Goal: Book appointment/travel/reservation

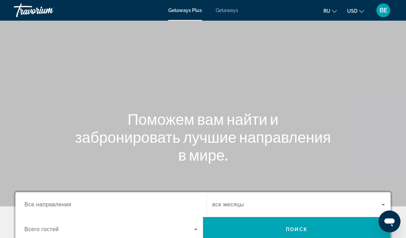
click at [226, 8] on span "Getaways" at bounding box center [226, 10] width 22 height 5
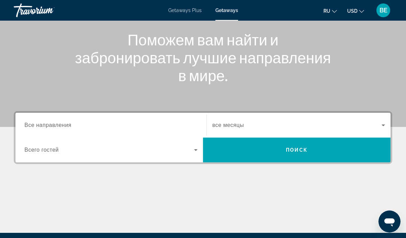
click at [147, 124] on input "Destination Все направления" at bounding box center [110, 125] width 173 height 8
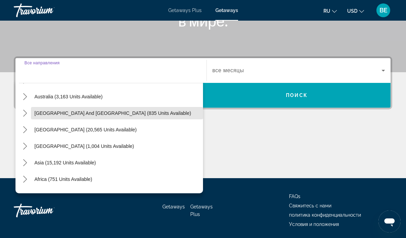
scroll to position [102, 0]
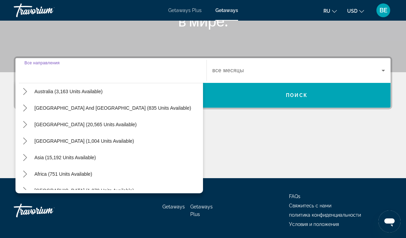
click at [91, 157] on span "Asia (15,192 units available)" at bounding box center [65, 157] width 62 height 5
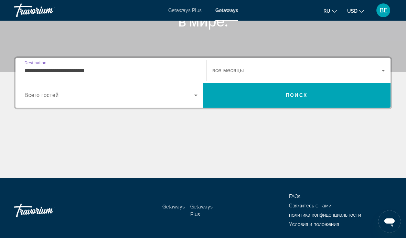
click at [87, 69] on input "**********" at bounding box center [110, 71] width 173 height 8
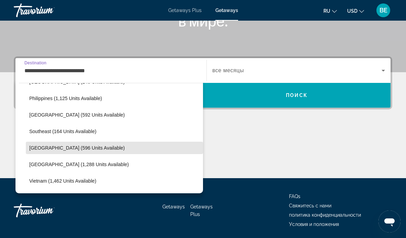
scroll to position [311, 0]
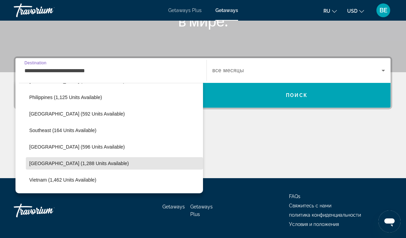
click at [84, 166] on span "Select destination: Thailand (1,288 units available)" at bounding box center [114, 163] width 177 height 16
type input "**********"
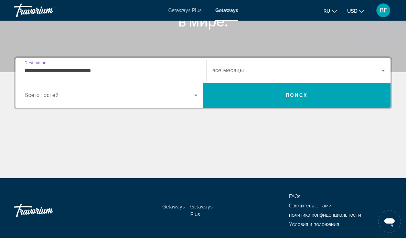
click at [271, 74] on span "Search widget" at bounding box center [296, 70] width 169 height 8
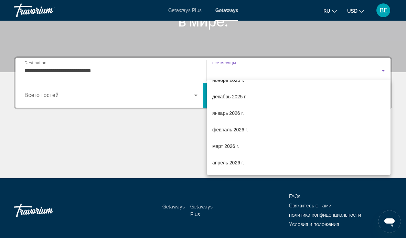
scroll to position [40, 0]
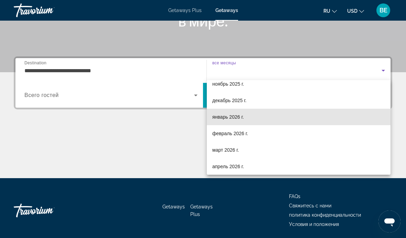
click at [260, 120] on mat-option "январь 2026 г." at bounding box center [299, 117] width 184 height 16
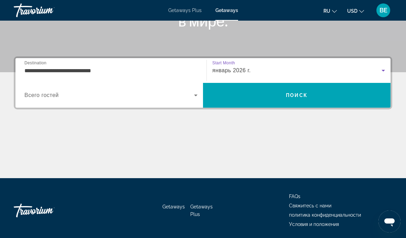
click at [181, 99] on span "Search widget" at bounding box center [108, 95] width 169 height 8
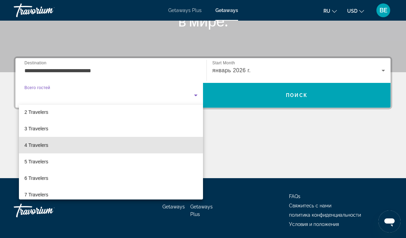
scroll to position [24, 0]
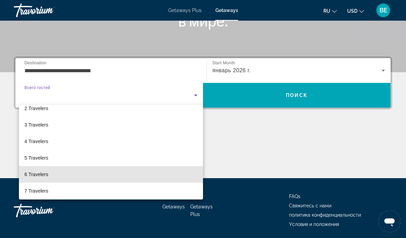
click at [58, 174] on mat-option "6 Travelers" at bounding box center [111, 174] width 184 height 16
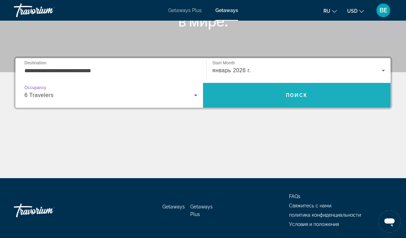
click at [366, 101] on span "Search" at bounding box center [296, 95] width 187 height 16
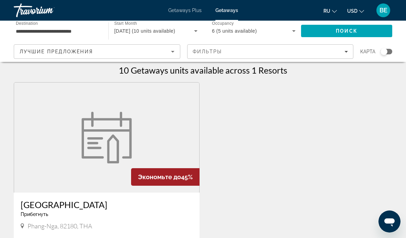
scroll to position [15, 0]
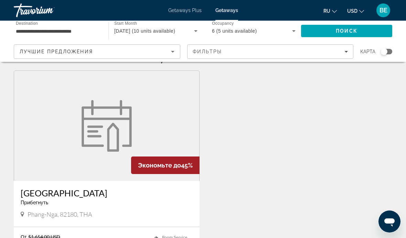
click at [165, 130] on figure "Main content" at bounding box center [106, 126] width 185 height 110
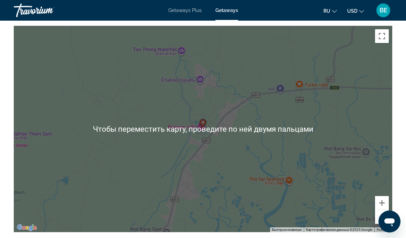
scroll to position [1001, 0]
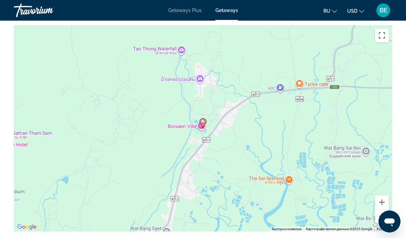
click at [382, 216] on button "Уменьшить" at bounding box center [382, 216] width 14 height 14
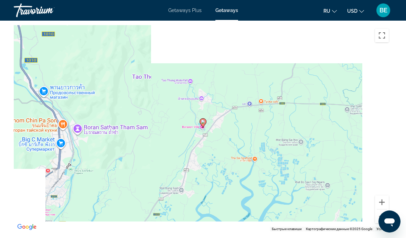
click at [381, 218] on button "Уменьшить" at bounding box center [382, 216] width 14 height 14
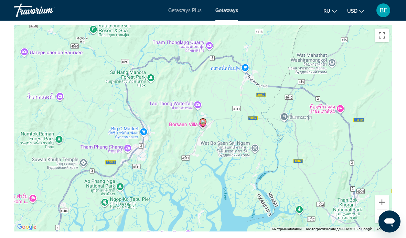
click at [379, 216] on button "Уменьшить" at bounding box center [382, 216] width 14 height 14
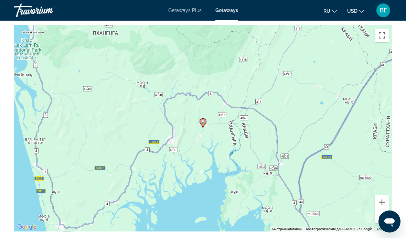
click at [381, 215] on button "Уменьшить" at bounding box center [382, 216] width 14 height 14
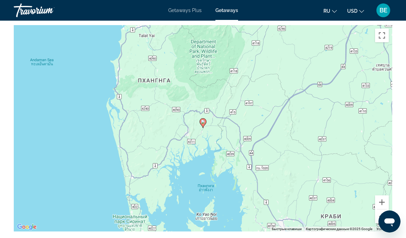
click at [385, 214] on button "Уменьшить" at bounding box center [382, 216] width 14 height 14
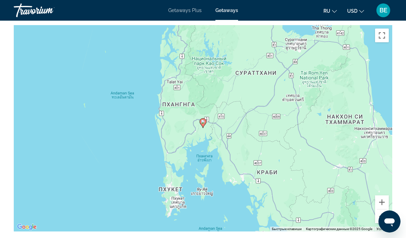
click at [383, 215] on button "Уменьшить" at bounding box center [382, 216] width 14 height 14
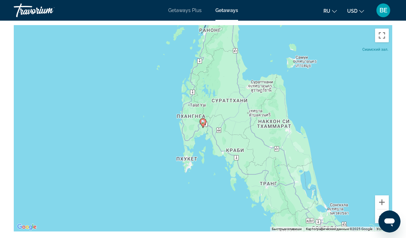
click at [387, 213] on button "Уменьшить" at bounding box center [382, 216] width 14 height 14
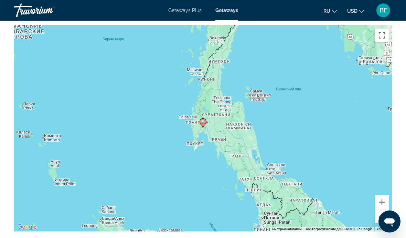
click at [387, 214] on button "Уменьшить" at bounding box center [382, 216] width 14 height 14
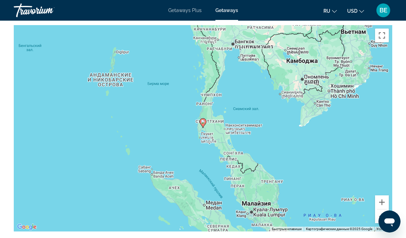
click at [380, 201] on button "Увеличить" at bounding box center [382, 202] width 14 height 14
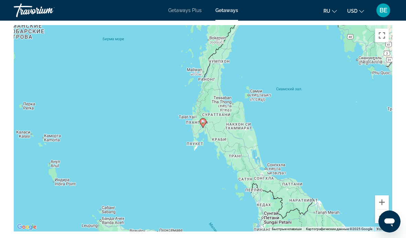
click at [383, 199] on button "Увеличить" at bounding box center [382, 202] width 14 height 14
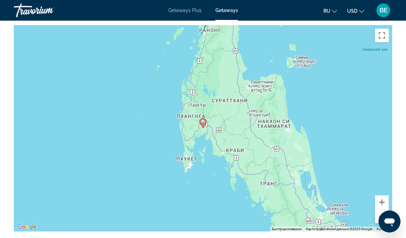
click at [386, 203] on button "Увеличить" at bounding box center [382, 202] width 14 height 14
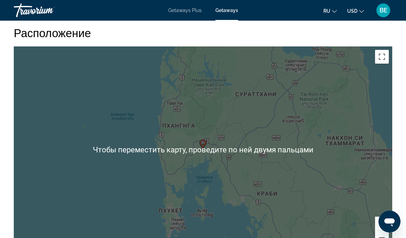
scroll to position [1017, 0]
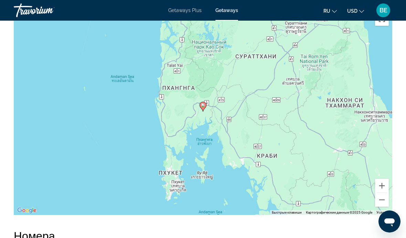
click at [379, 201] on button "Уменьшить" at bounding box center [382, 200] width 14 height 14
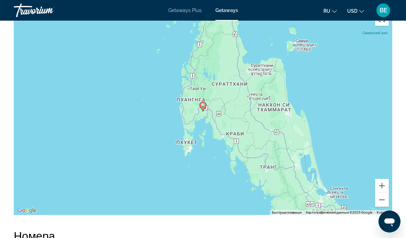
click at [384, 197] on button "Уменьшить" at bounding box center [382, 200] width 14 height 14
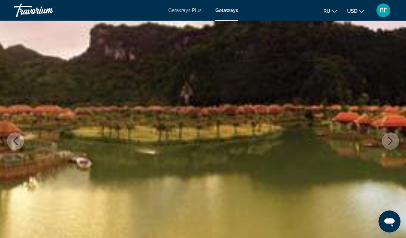
scroll to position [0, 0]
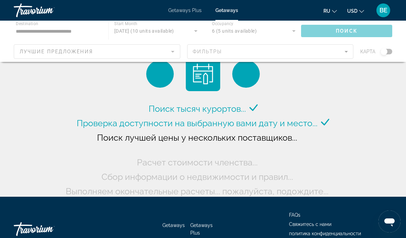
click at [110, 49] on div "Main content" at bounding box center [203, 41] width 406 height 41
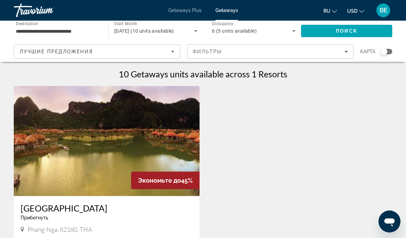
click at [40, 51] on span "Лучшие предложения" at bounding box center [56, 51] width 73 height 5
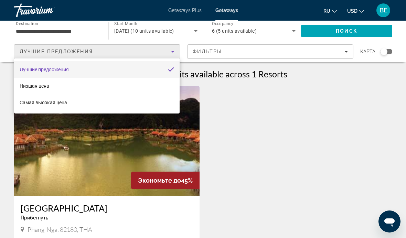
click at [59, 31] on div at bounding box center [203, 119] width 406 height 238
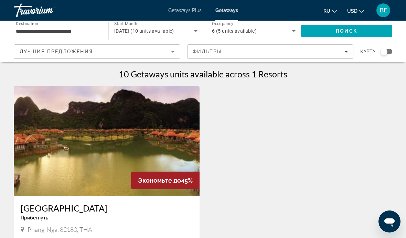
click at [33, 30] on input "**********" at bounding box center [58, 31] width 84 height 8
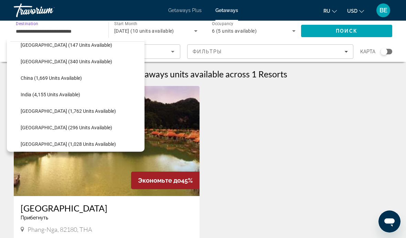
scroll to position [189, 0]
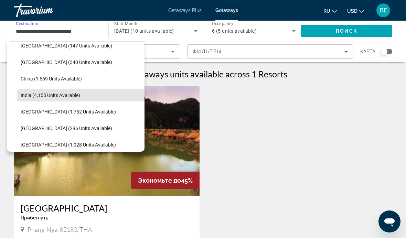
click at [26, 95] on span "India (4,155 units available)" at bounding box center [50, 94] width 59 height 5
type input "**********"
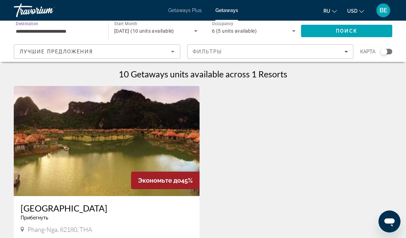
click at [366, 30] on span "Search" at bounding box center [346, 31] width 91 height 16
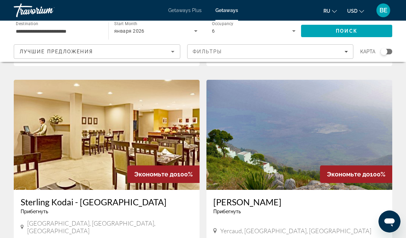
scroll to position [231, 0]
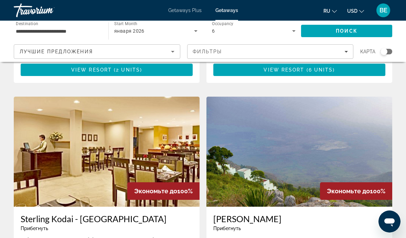
click at [33, 156] on img "Main content" at bounding box center [107, 152] width 186 height 110
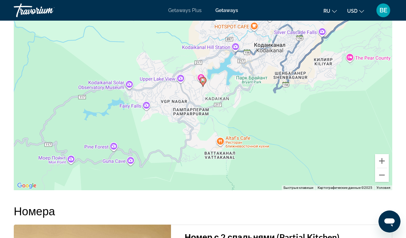
scroll to position [1101, 0]
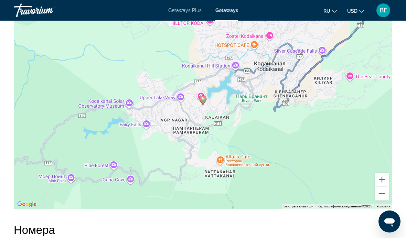
click at [383, 195] on button "Уменьшить" at bounding box center [382, 194] width 14 height 14
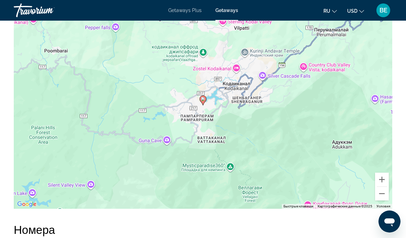
click at [383, 195] on button "Уменьшить" at bounding box center [382, 194] width 14 height 14
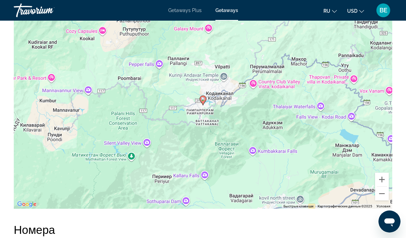
click at [384, 194] on button "Уменьшить" at bounding box center [382, 194] width 14 height 14
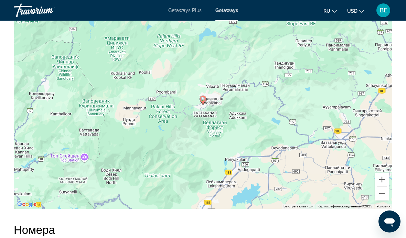
click at [384, 194] on button "Уменьшить" at bounding box center [382, 194] width 14 height 14
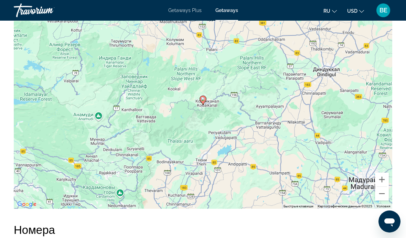
click at [381, 195] on button "Уменьшить" at bounding box center [382, 194] width 14 height 14
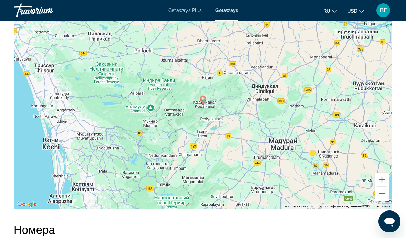
click at [377, 194] on button "Уменьшить" at bounding box center [382, 194] width 14 height 14
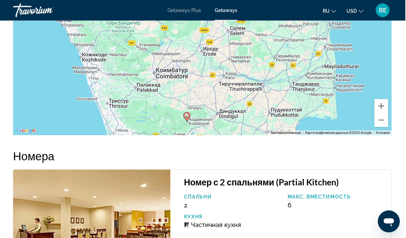
scroll to position [1179, 0]
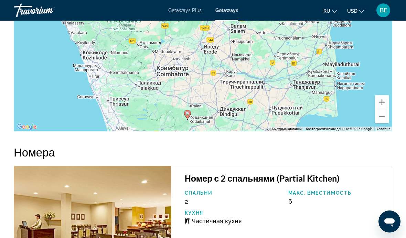
click at [386, 114] on button "Уменьшить" at bounding box center [382, 116] width 14 height 14
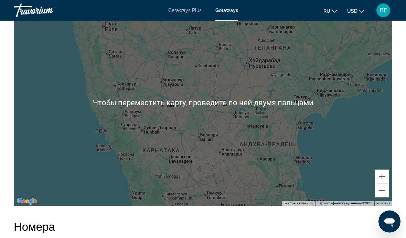
scroll to position [1106, 0]
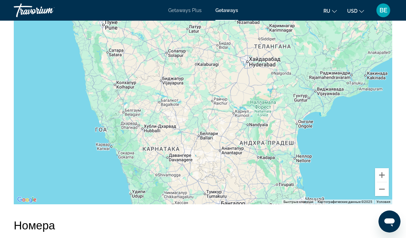
click at [384, 188] on button "Уменьшить" at bounding box center [382, 189] width 14 height 14
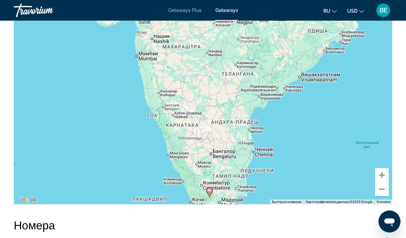
click at [383, 187] on button "Уменьшить" at bounding box center [382, 189] width 14 height 14
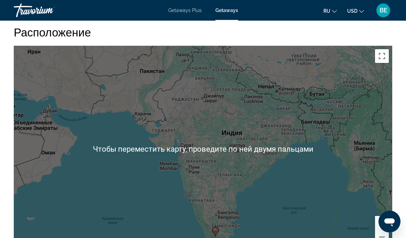
scroll to position [1060, 0]
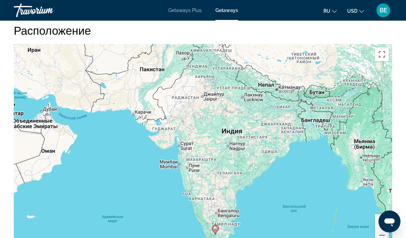
click at [376, 231] on button "Уменьшить" at bounding box center [382, 235] width 14 height 14
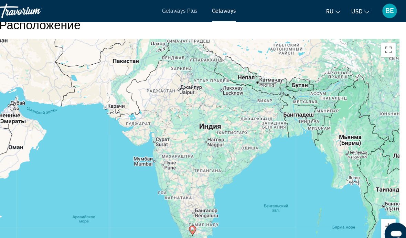
scroll to position [1067, 0]
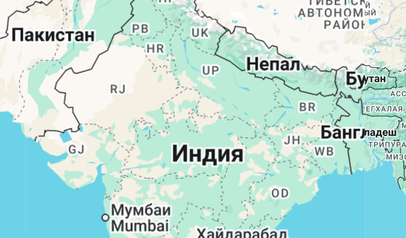
click at [73, 50] on div "Чтобы активировать перетаскивание с помощью клавиатуры, нажмите Alt + Ввод. Пос…" at bounding box center [203, 140] width 378 height 206
click at [69, 51] on div "Чтобы активировать перетаскивание с помощью клавиатуры, нажмите Alt + Ввод. Пос…" at bounding box center [203, 140] width 378 height 206
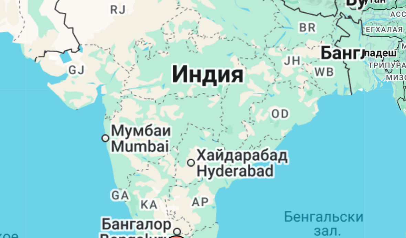
click at [87, 57] on div "Чтобы активировать перетаскивание с помощью клавиатуры, нажмите Alt + Ввод. Пос…" at bounding box center [203, 140] width 378 height 206
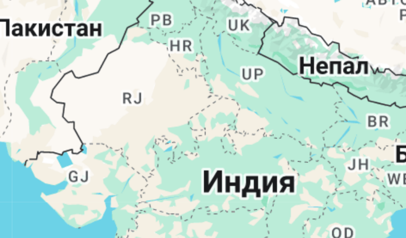
click at [58, 37] on div "Чтобы активировать перетаскивание с помощью клавиатуры, нажмите Alt + Ввод. Пос…" at bounding box center [203, 140] width 378 height 206
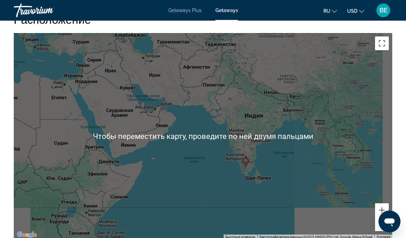
scroll to position [1072, 0]
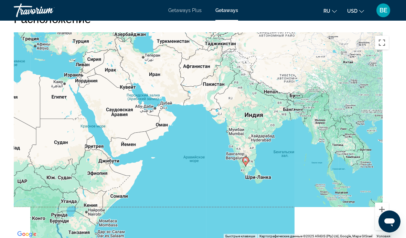
click at [378, 206] on button "Увеличить" at bounding box center [382, 209] width 14 height 14
click at [374, 205] on div "Чтобы активировать перетаскивание с помощью клавиатуры, нажмите Alt + Ввод. Пос…" at bounding box center [203, 135] width 378 height 206
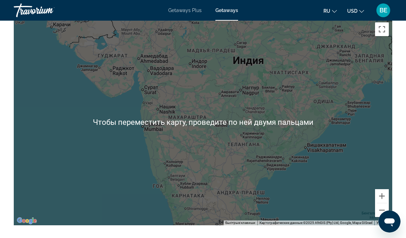
scroll to position [1078, 0]
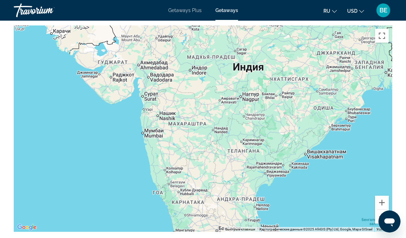
click at [381, 199] on button "Увеличить" at bounding box center [382, 203] width 14 height 14
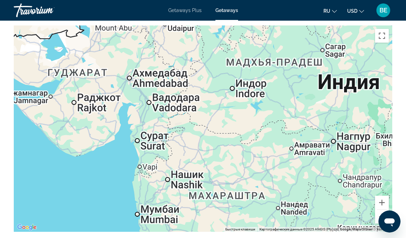
click at [380, 214] on button "Уменьшить" at bounding box center [382, 217] width 14 height 14
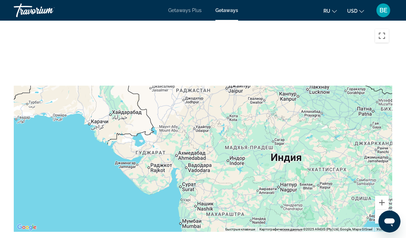
click at [383, 197] on button "Увеличить" at bounding box center [382, 203] width 14 height 14
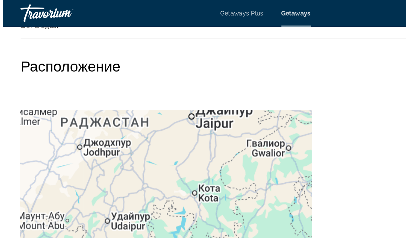
scroll to position [1035, 0]
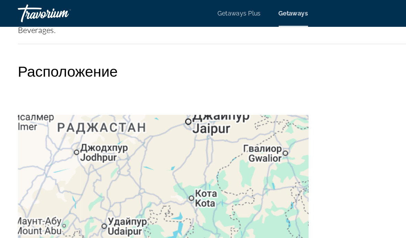
click at [206, 64] on div "Расположение Для навигации по карте с помощью жестов дважды нажмите на карту и,…" at bounding box center [203, 161] width 378 height 227
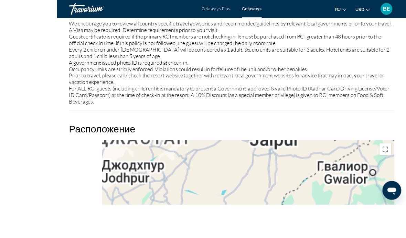
scroll to position [995, 0]
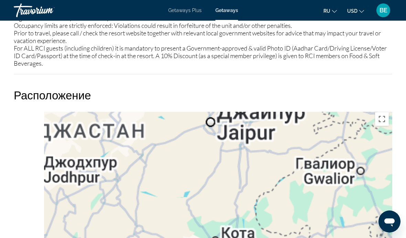
click at [378, 119] on button "Включить полноэкранный режим" at bounding box center [382, 119] width 14 height 14
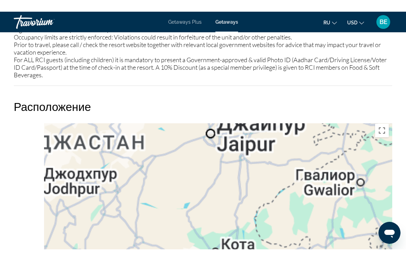
scroll to position [11, 0]
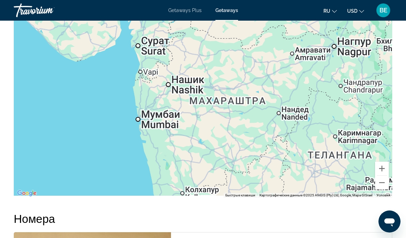
scroll to position [1098, 0]
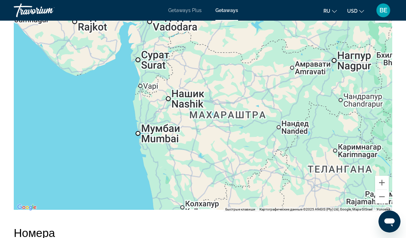
click at [379, 198] on button "Уменьшить" at bounding box center [382, 197] width 14 height 14
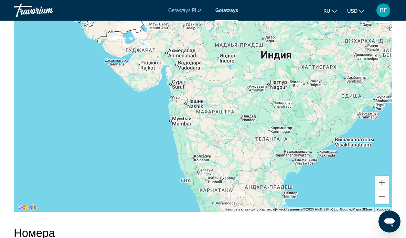
click at [382, 199] on button "Уменьшить" at bounding box center [382, 197] width 14 height 14
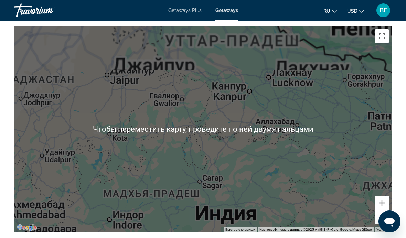
scroll to position [1076, 0]
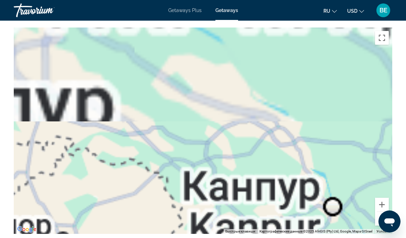
click at [212, 97] on div "Main content" at bounding box center [203, 130] width 378 height 206
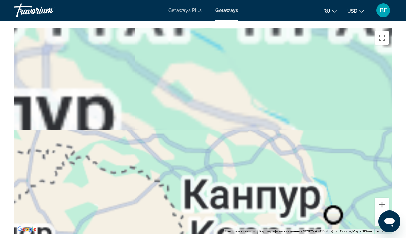
click at [380, 219] on button "Уменьшить" at bounding box center [382, 219] width 14 height 14
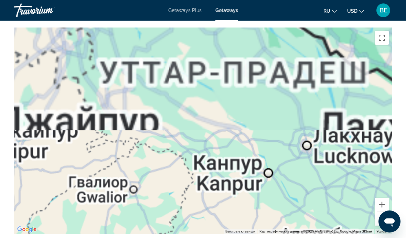
click at [383, 201] on button "Увеличить" at bounding box center [382, 205] width 14 height 14
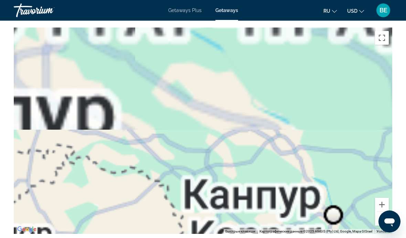
click at [384, 220] on button "Уменьшить" at bounding box center [382, 219] width 14 height 14
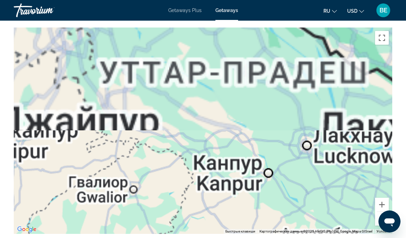
click at [384, 218] on button "Уменьшить" at bounding box center [382, 219] width 14 height 14
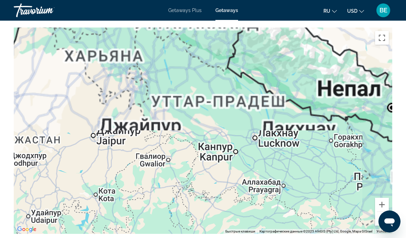
click at [385, 217] on button "Уменьшить" at bounding box center [382, 219] width 14 height 14
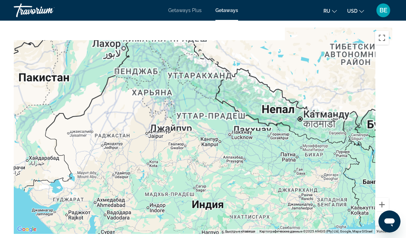
click at [385, 216] on button "Уменьшить" at bounding box center [382, 219] width 14 height 14
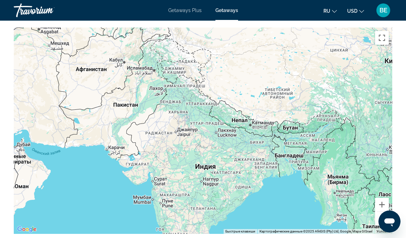
click at [382, 200] on button "Увеличить" at bounding box center [382, 205] width 14 height 14
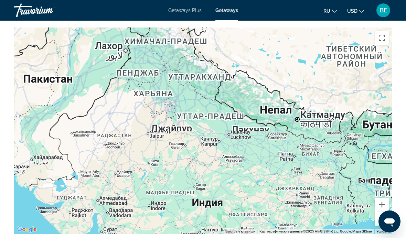
click at [383, 198] on button "Увеличить" at bounding box center [382, 205] width 14 height 14
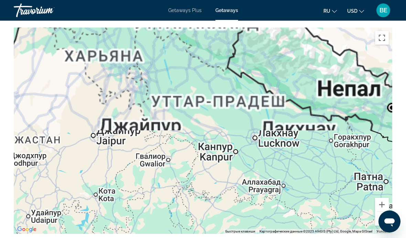
click at [386, 217] on button "Уменьшить" at bounding box center [382, 219] width 14 height 14
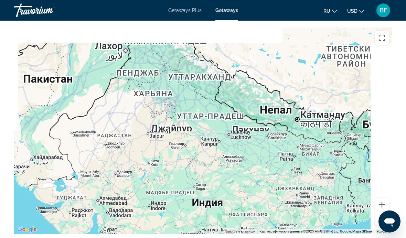
click at [382, 201] on button "Увеличить" at bounding box center [382, 205] width 14 height 14
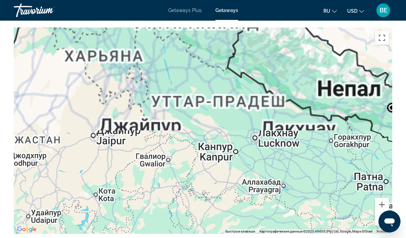
click at [383, 218] on button "Уменьшить" at bounding box center [382, 219] width 14 height 14
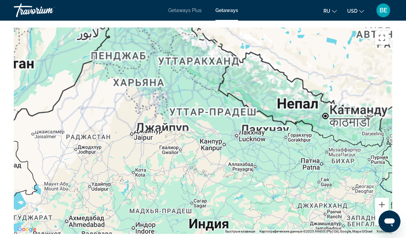
click at [380, 201] on button "Увеличить" at bounding box center [382, 205] width 14 height 14
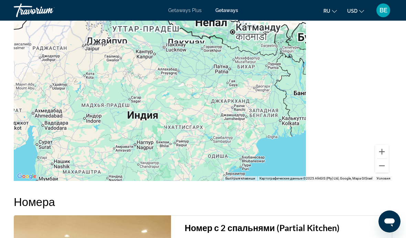
scroll to position [1130, 0]
click at [380, 169] on button "Уменьшить" at bounding box center [382, 165] width 14 height 14
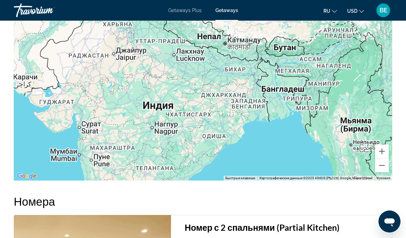
click at [384, 165] on button "Уменьшить" at bounding box center [382, 165] width 14 height 14
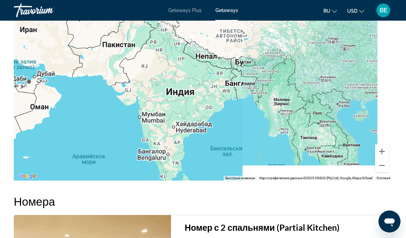
click at [385, 164] on button "Уменьшить" at bounding box center [382, 165] width 14 height 14
click at [383, 165] on button "Уменьшить" at bounding box center [382, 165] width 14 height 14
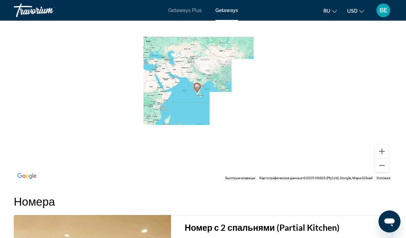
click at [383, 149] on button "Увеличить" at bounding box center [382, 151] width 14 height 14
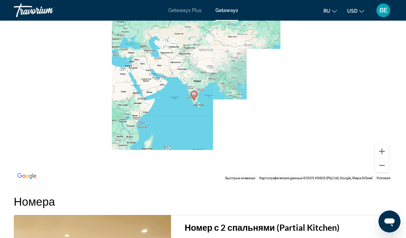
click at [385, 149] on button "Увеличить" at bounding box center [382, 151] width 14 height 14
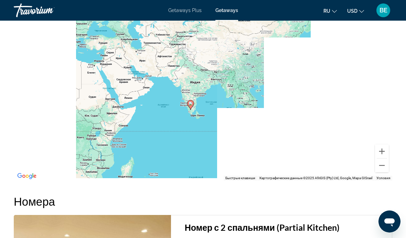
click at [389, 149] on div "Чтобы активировать перетаскивание с помощью клавиатуры, нажмите Alt + Ввод. Пос…" at bounding box center [203, 77] width 378 height 206
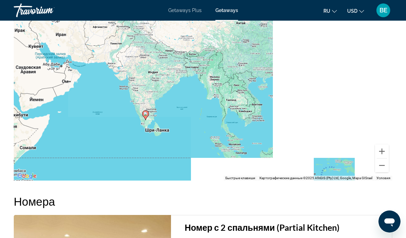
click at [388, 153] on button "Увеличить" at bounding box center [382, 151] width 14 height 14
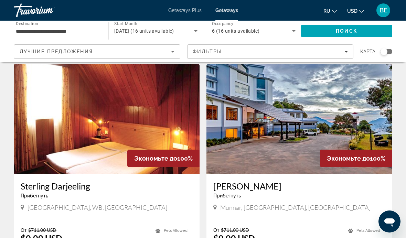
scroll to position [485, 0]
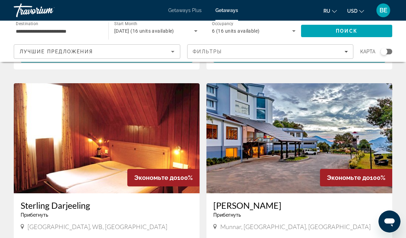
click at [305, 152] on img "Main content" at bounding box center [299, 138] width 186 height 110
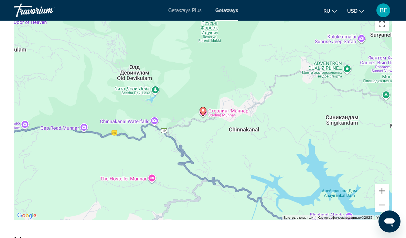
scroll to position [1156, 0]
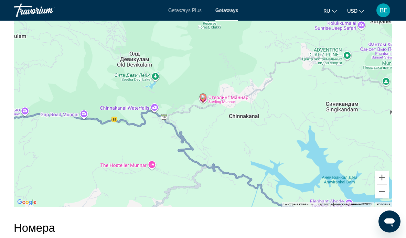
click at [383, 186] on button "Уменьшить" at bounding box center [382, 192] width 14 height 14
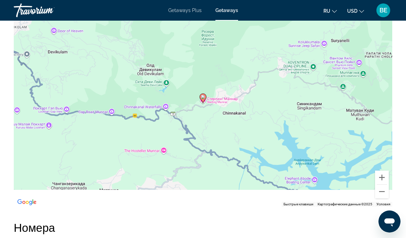
click at [384, 186] on button "Уменьшить" at bounding box center [382, 192] width 14 height 14
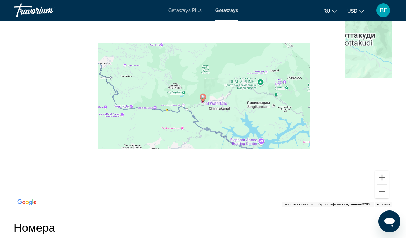
click at [383, 186] on button "Уменьшить" at bounding box center [382, 192] width 14 height 14
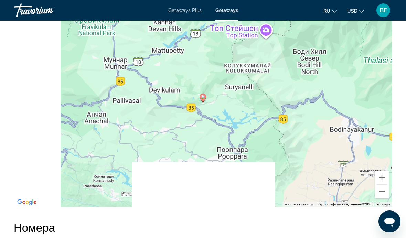
click at [382, 185] on button "Уменьшить" at bounding box center [382, 192] width 14 height 14
click at [383, 185] on button "Уменьшить" at bounding box center [382, 192] width 14 height 14
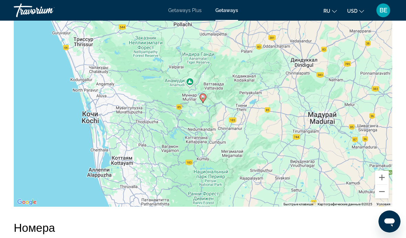
click at [383, 185] on button "Уменьшить" at bounding box center [382, 192] width 14 height 14
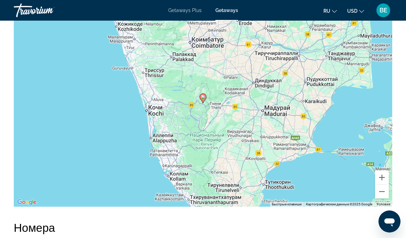
click at [385, 185] on button "Уменьшить" at bounding box center [382, 192] width 14 height 14
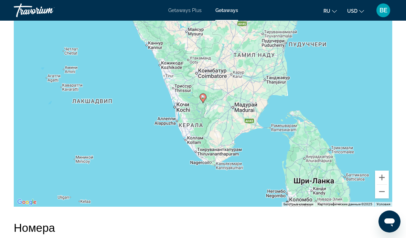
click at [385, 186] on button "Уменьшить" at bounding box center [382, 192] width 14 height 14
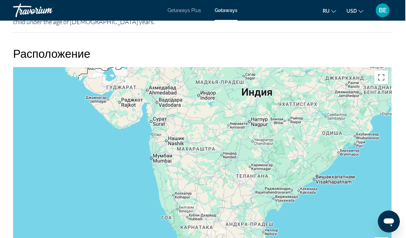
scroll to position [1089, 0]
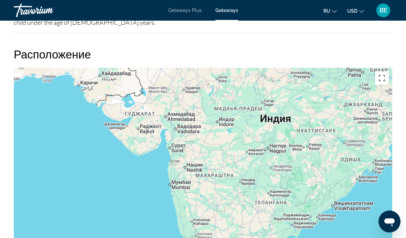
click at [374, 237] on div "Main content" at bounding box center [203, 171] width 378 height 206
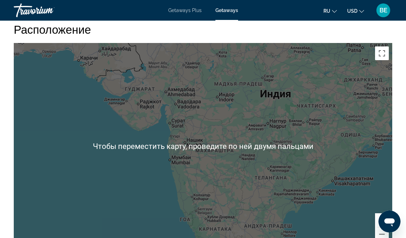
scroll to position [1115, 0]
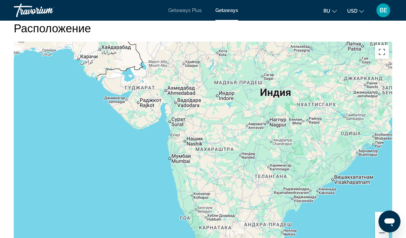
click at [382, 226] on button "Уменьшить" at bounding box center [382, 233] width 14 height 14
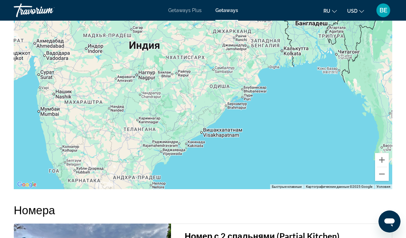
scroll to position [1182, 0]
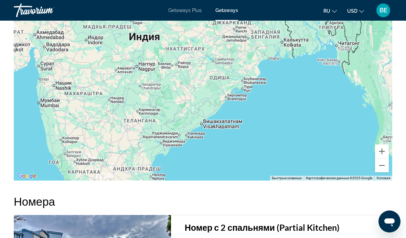
click at [379, 158] on button "Уменьшить" at bounding box center [382, 165] width 14 height 14
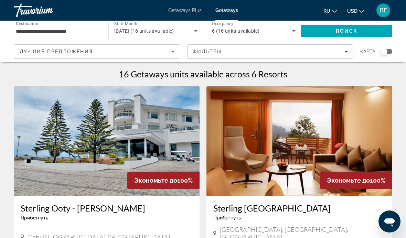
click at [90, 32] on input "**********" at bounding box center [58, 31] width 84 height 8
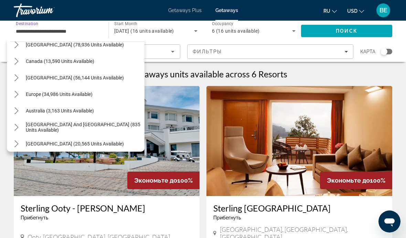
scroll to position [42, 0]
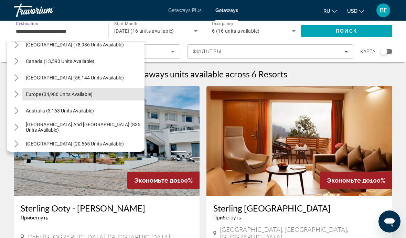
click at [106, 96] on span "Select destination: Europe (34,986 units available)" at bounding box center [83, 94] width 122 height 16
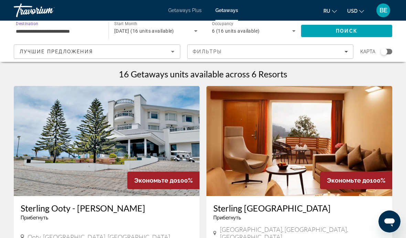
click at [84, 34] on input "**********" at bounding box center [58, 31] width 84 height 8
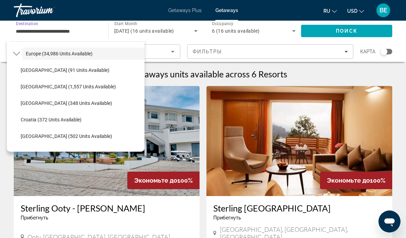
scroll to position [76, 0]
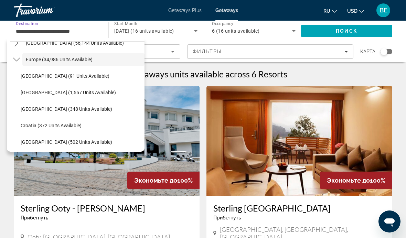
click at [100, 92] on span "Select destination: Austria (1,557 units available)" at bounding box center [80, 92] width 127 height 16
type input "**********"
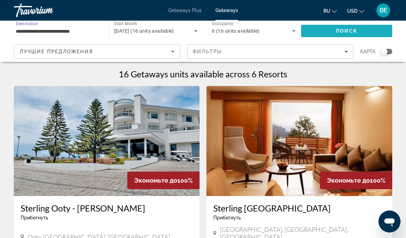
click at [356, 30] on span "Поиск" at bounding box center [346, 30] width 22 height 5
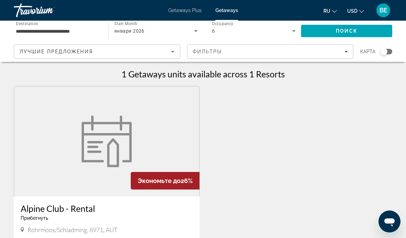
click at [167, 136] on figure "Main content" at bounding box center [106, 141] width 185 height 110
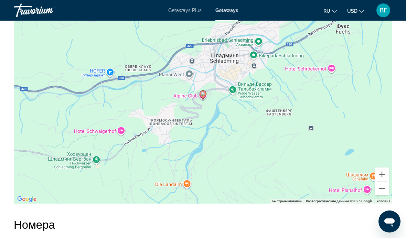
scroll to position [1102, 0]
click at [385, 182] on button "Уменьшить" at bounding box center [382, 189] width 14 height 14
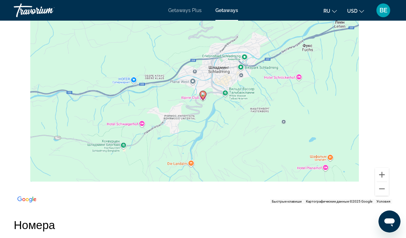
click at [389, 181] on div "Чтобы активировать перетаскивание с помощью клавиатуры, нажмите Alt + Ввод. Пос…" at bounding box center [203, 101] width 378 height 206
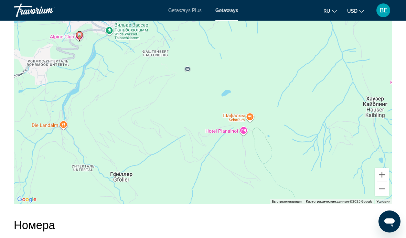
click at [382, 182] on button "Уменьшить" at bounding box center [382, 189] width 14 height 14
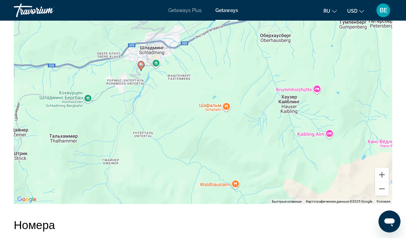
click at [384, 182] on button "Уменьшить" at bounding box center [382, 189] width 14 height 14
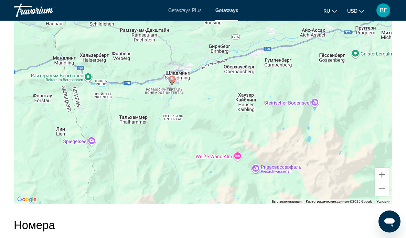
click at [384, 182] on button "Уменьшить" at bounding box center [382, 189] width 14 height 14
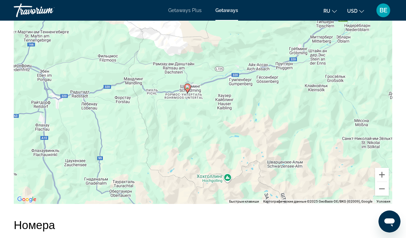
click at [376, 188] on div "Чтобы активировать перетаскивание с помощью клавиатуры, нажмите Alt + Ввод. Пос…" at bounding box center [203, 101] width 378 height 206
click at [384, 183] on button "Уменьшить" at bounding box center [382, 189] width 14 height 14
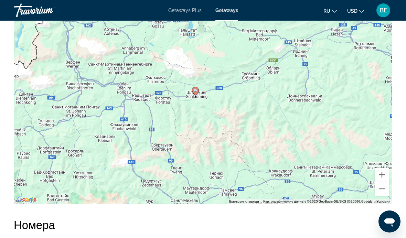
click at [387, 182] on button "Уменьшить" at bounding box center [382, 189] width 14 height 14
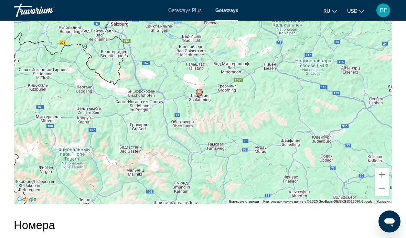
click at [389, 180] on div "Чтобы активировать перетаскивание с помощью клавиатуры, нажмите Alt + Ввод. Пос…" at bounding box center [203, 101] width 378 height 206
click at [390, 186] on div "Чтобы активировать перетаскивание с помощью клавиатуры, нажмите Alt + Ввод. Пос…" at bounding box center [203, 101] width 378 height 206
click at [383, 182] on button "Уменьшить" at bounding box center [382, 189] width 14 height 14
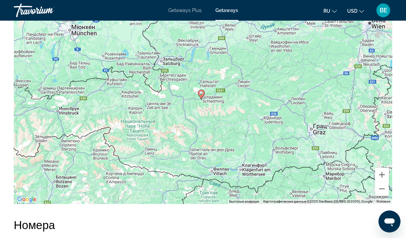
click at [386, 182] on button "Уменьшить" at bounding box center [382, 189] width 14 height 14
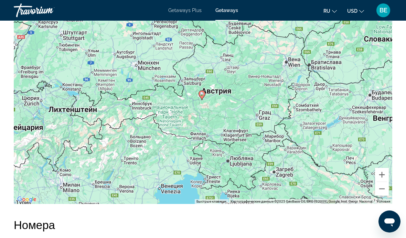
click at [385, 182] on button "Уменьшить" at bounding box center [382, 189] width 14 height 14
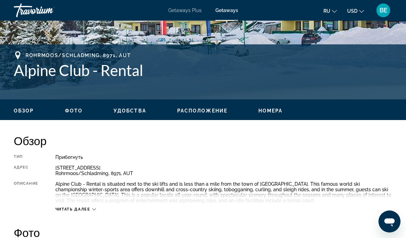
scroll to position [245, 0]
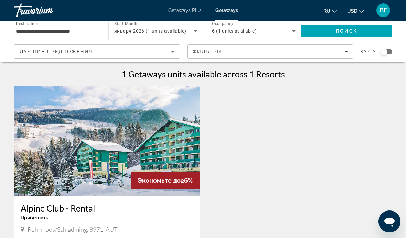
click at [173, 53] on icon "Sort by" at bounding box center [172, 51] width 8 height 8
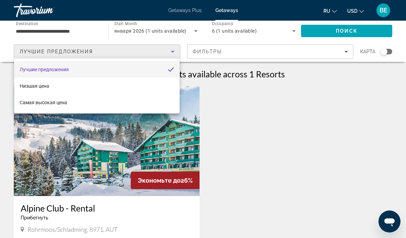
click at [173, 53] on div at bounding box center [203, 119] width 406 height 238
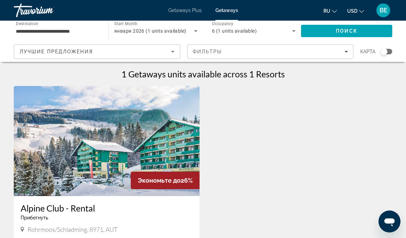
click at [66, 34] on input "**********" at bounding box center [58, 31] width 84 height 8
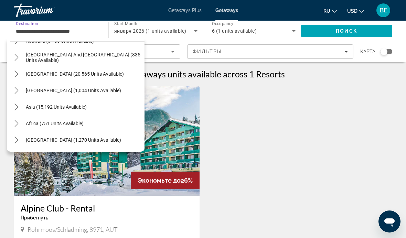
scroll to position [507, 0]
click at [86, 109] on span "Asia (15,192 units available)" at bounding box center [56, 106] width 61 height 5
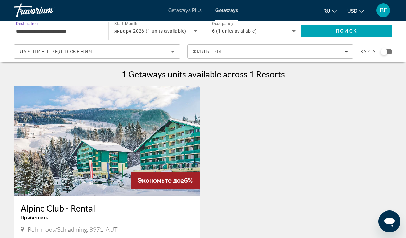
click at [345, 30] on span "Поиск" at bounding box center [346, 30] width 22 height 5
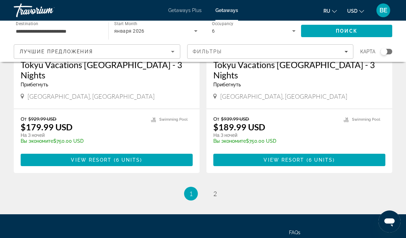
scroll to position [1326, 0]
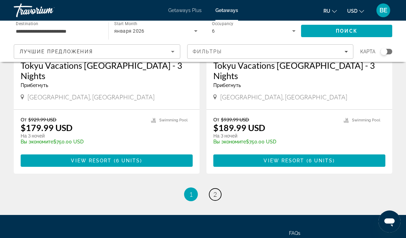
click at [216, 188] on link "page 2" at bounding box center [215, 194] width 12 height 12
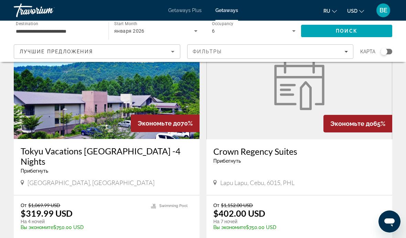
scroll to position [789, 0]
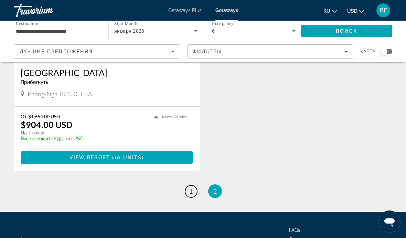
click at [193, 185] on link "page 1" at bounding box center [191, 191] width 12 height 12
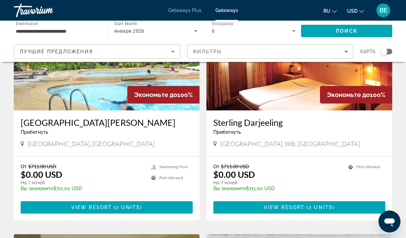
scroll to position [102, 0]
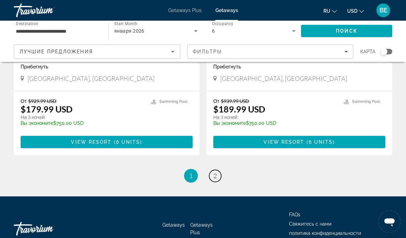
click at [216, 170] on link "page 2" at bounding box center [215, 176] width 12 height 12
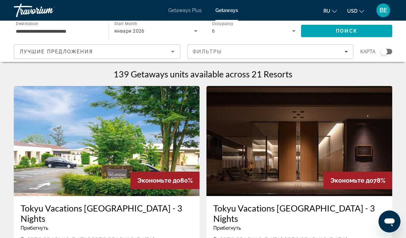
click at [56, 30] on input "**********" at bounding box center [58, 31] width 84 height 8
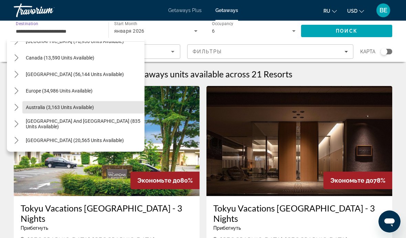
scroll to position [44, 0]
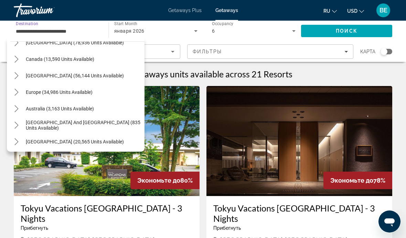
click at [84, 92] on span "Europe (34,986 units available)" at bounding box center [59, 91] width 67 height 5
type input "**********"
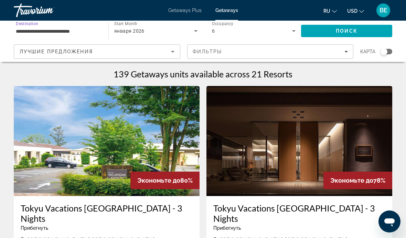
click at [364, 28] on span "Search" at bounding box center [346, 31] width 91 height 16
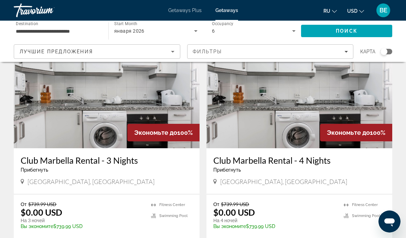
scroll to position [533, 0]
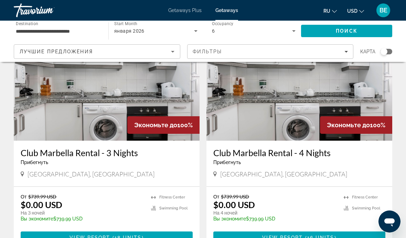
click at [109, 97] on img "Main content" at bounding box center [107, 86] width 186 height 110
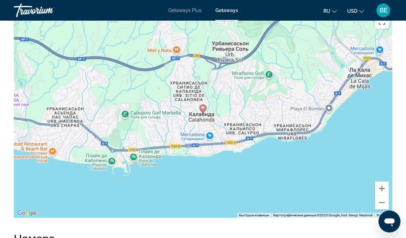
scroll to position [1016, 0]
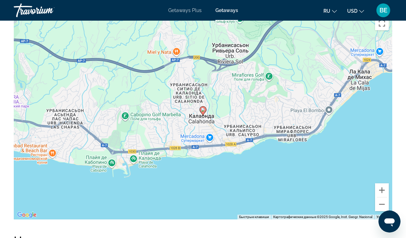
click at [382, 204] on button "Уменьшить" at bounding box center [382, 204] width 14 height 14
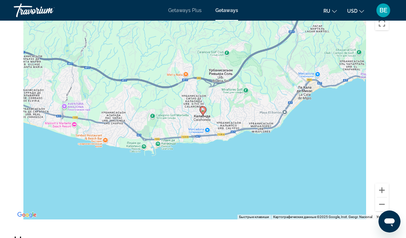
click at [380, 202] on button "Уменьшить" at bounding box center [382, 204] width 14 height 14
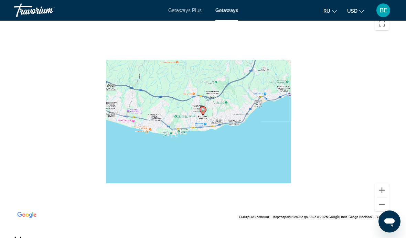
click at [380, 202] on button "Уменьшить" at bounding box center [382, 204] width 14 height 14
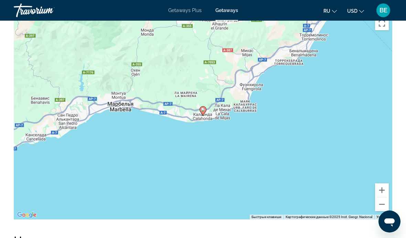
click at [381, 203] on button "Уменьшить" at bounding box center [382, 204] width 14 height 14
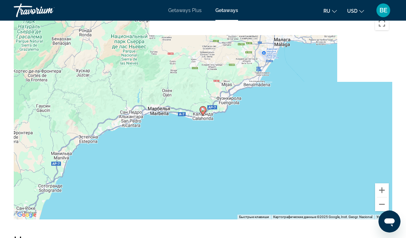
click at [380, 202] on button "Уменьшить" at bounding box center [382, 204] width 14 height 14
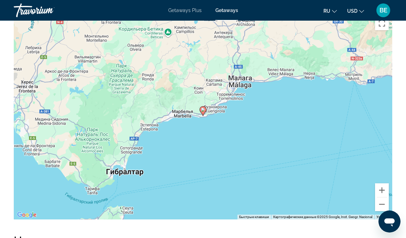
click at [380, 202] on button "Уменьшить" at bounding box center [382, 204] width 14 height 14
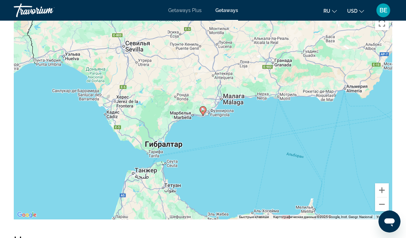
click at [381, 203] on button "Уменьшить" at bounding box center [382, 204] width 14 height 14
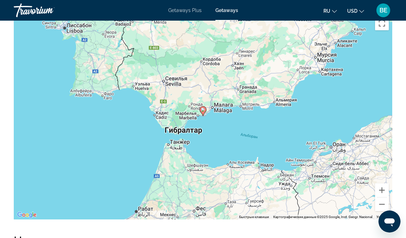
click at [381, 203] on button "Уменьшить" at bounding box center [382, 204] width 14 height 14
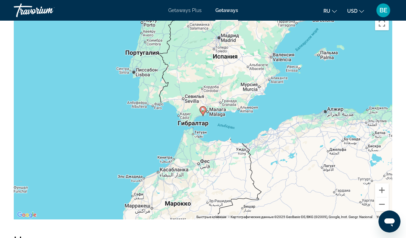
click at [381, 203] on button "Уменьшить" at bounding box center [382, 204] width 14 height 14
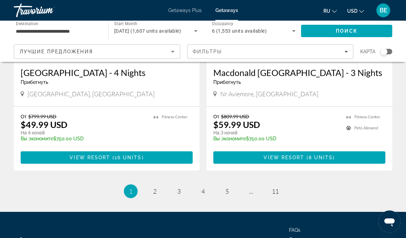
scroll to position [1307, 0]
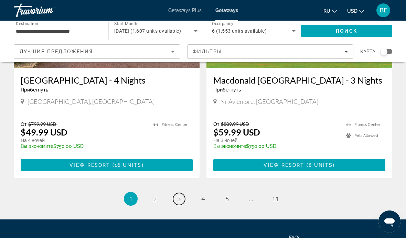
click at [176, 193] on link "page 3" at bounding box center [179, 199] width 12 height 12
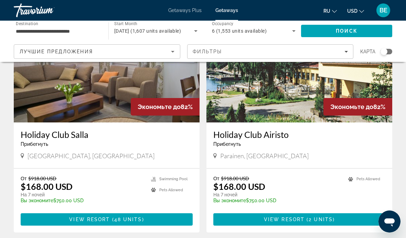
scroll to position [1263, 0]
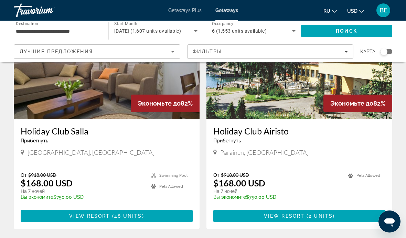
click at [19, 18] on div "Travorium" at bounding box center [48, 10] width 69 height 18
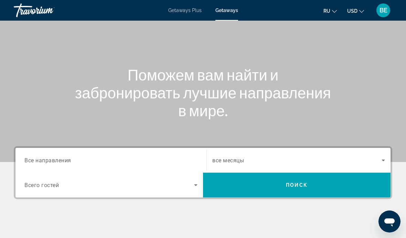
scroll to position [49, 0]
